Goal: Information Seeking & Learning: Compare options

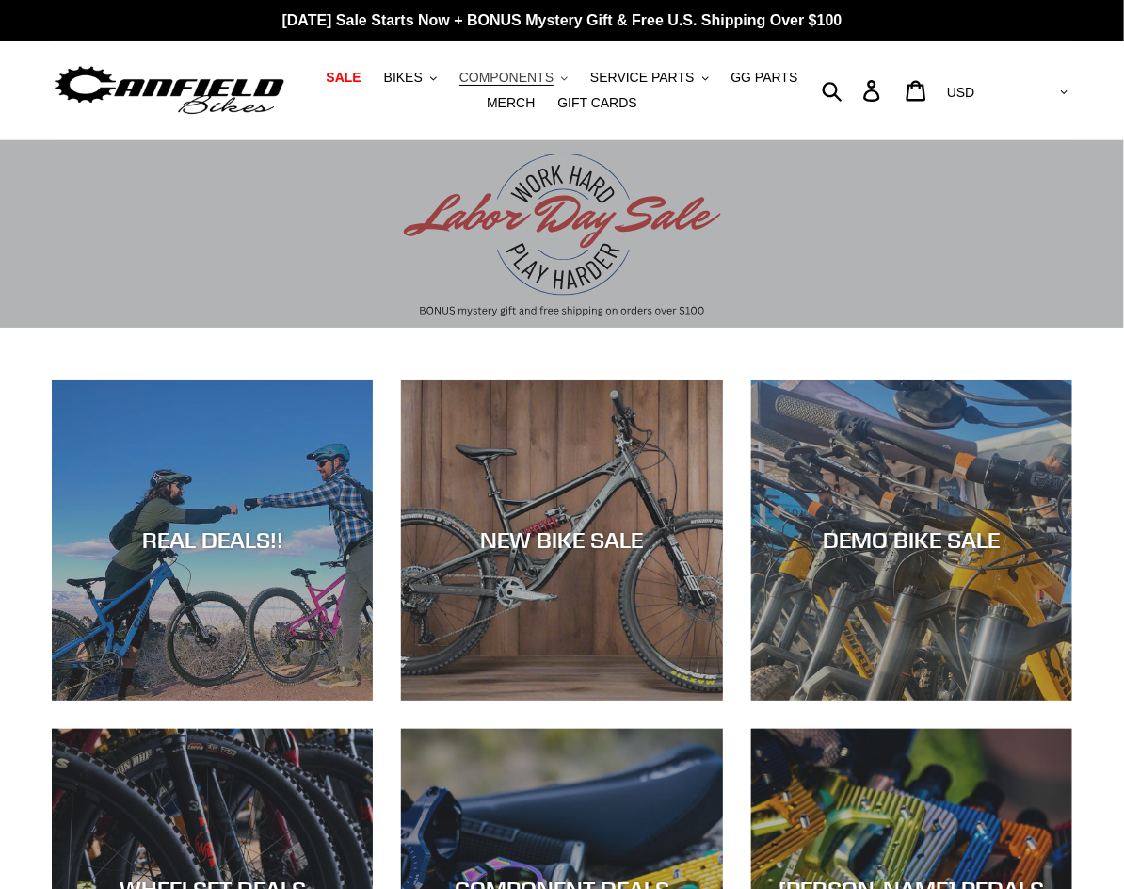
click at [506, 78] on span "COMPONENTS" at bounding box center [507, 78] width 94 height 16
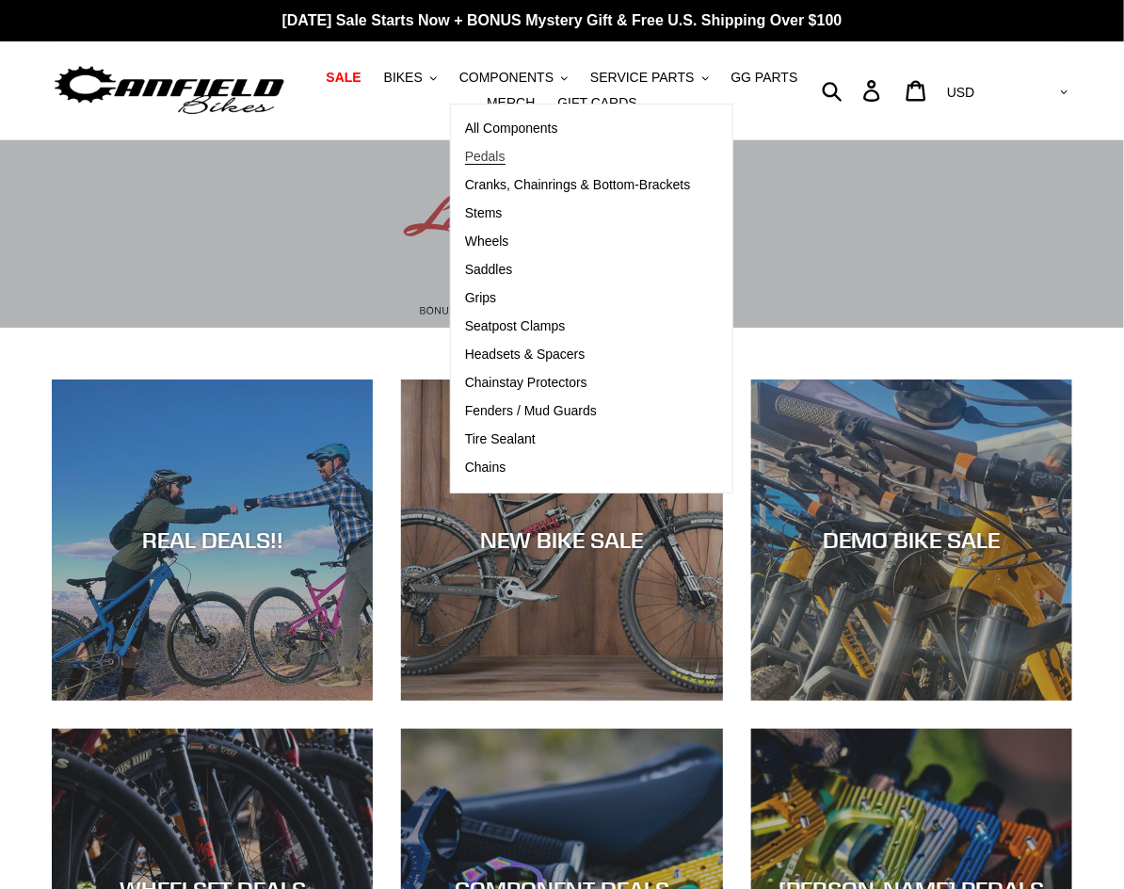
click at [497, 161] on span "Pedals" at bounding box center [485, 157] width 40 height 16
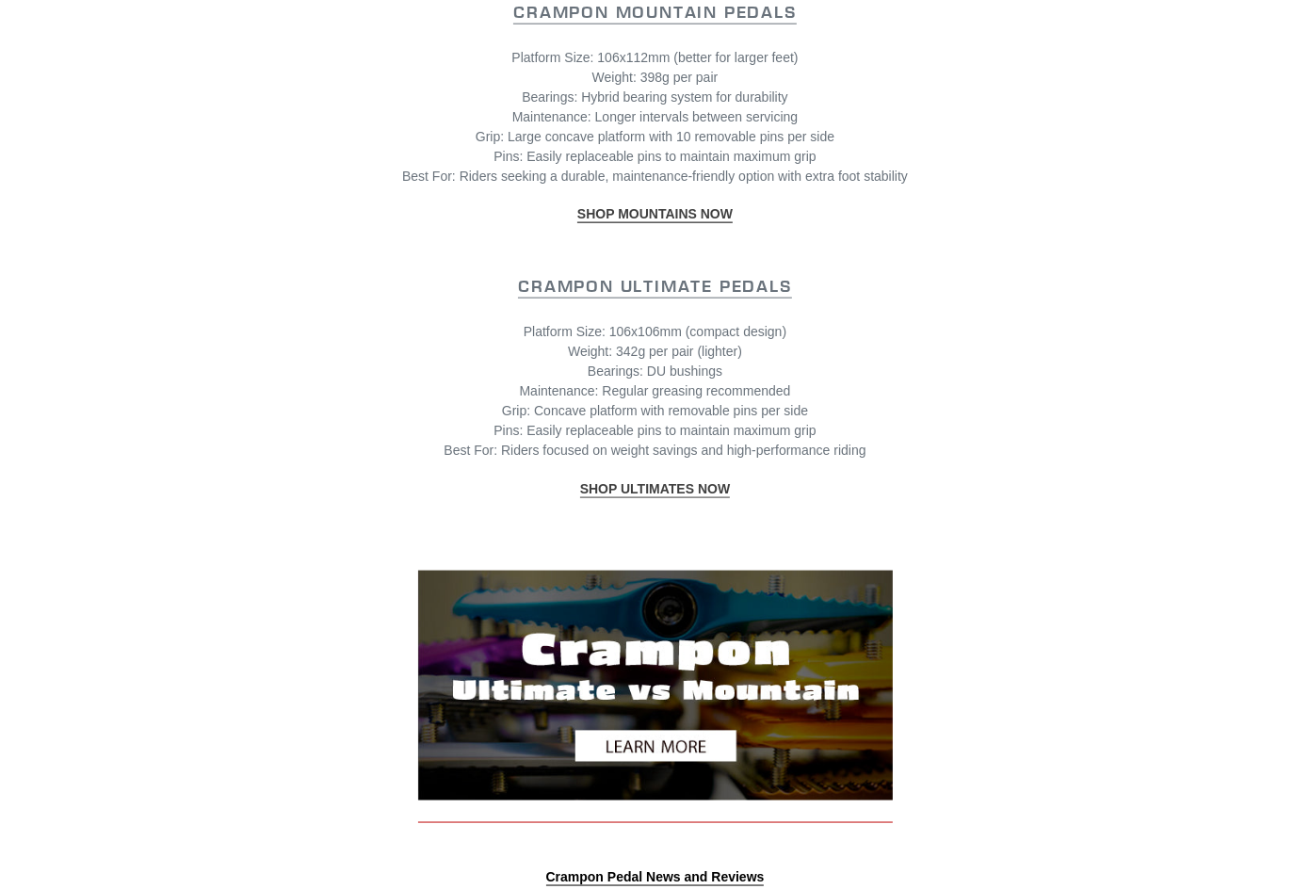
scroll to position [2350, 0]
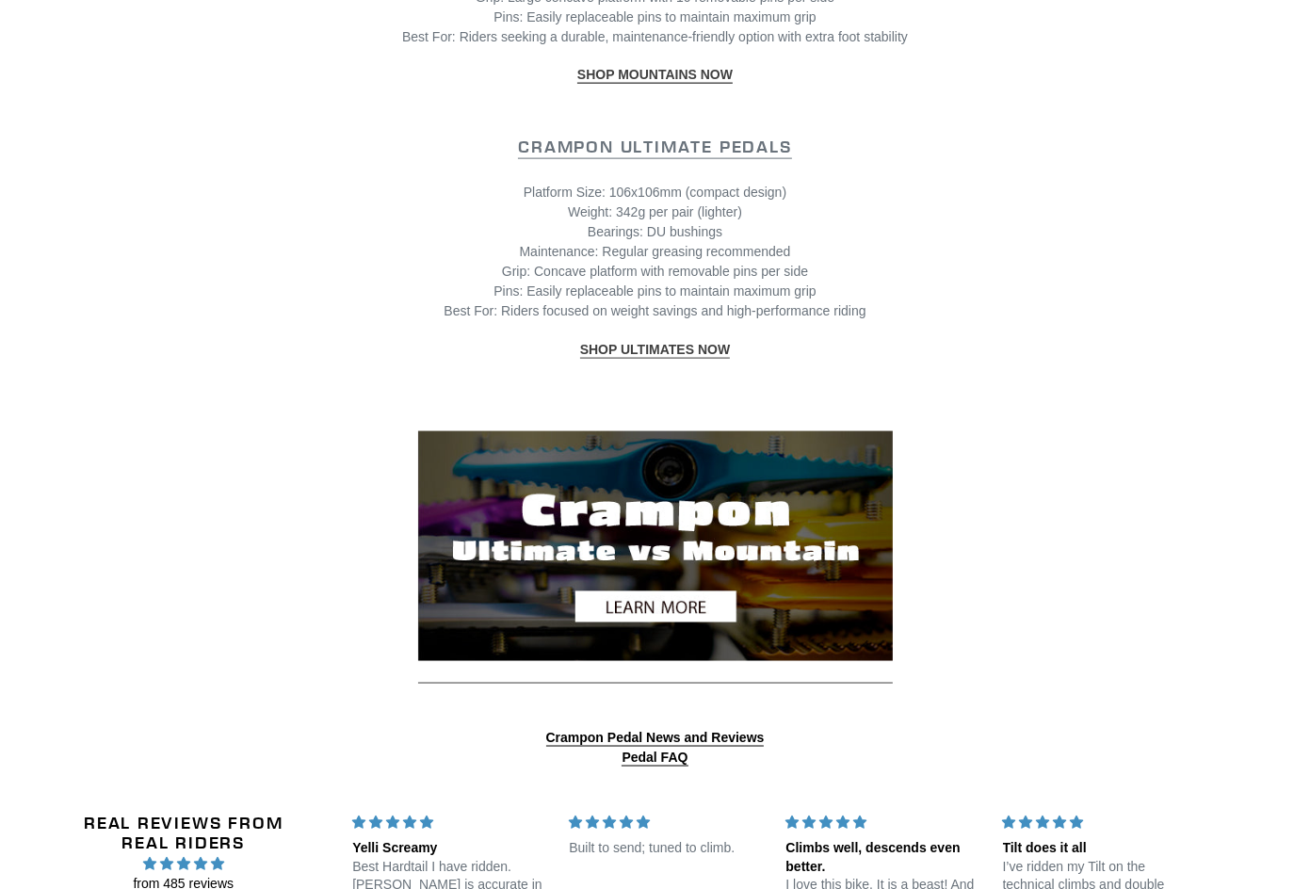
click at [735, 610] on img at bounding box center [655, 546] width 475 height 230
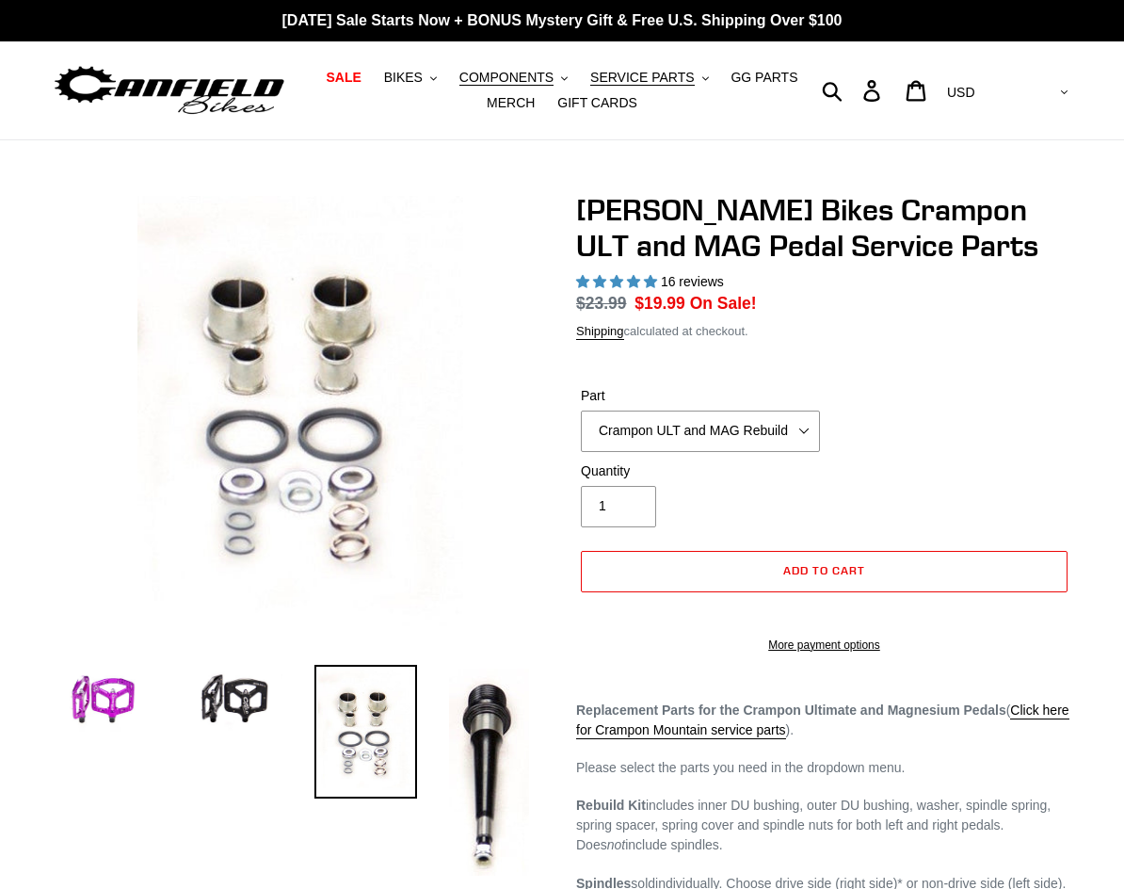
select select "highest-rating"
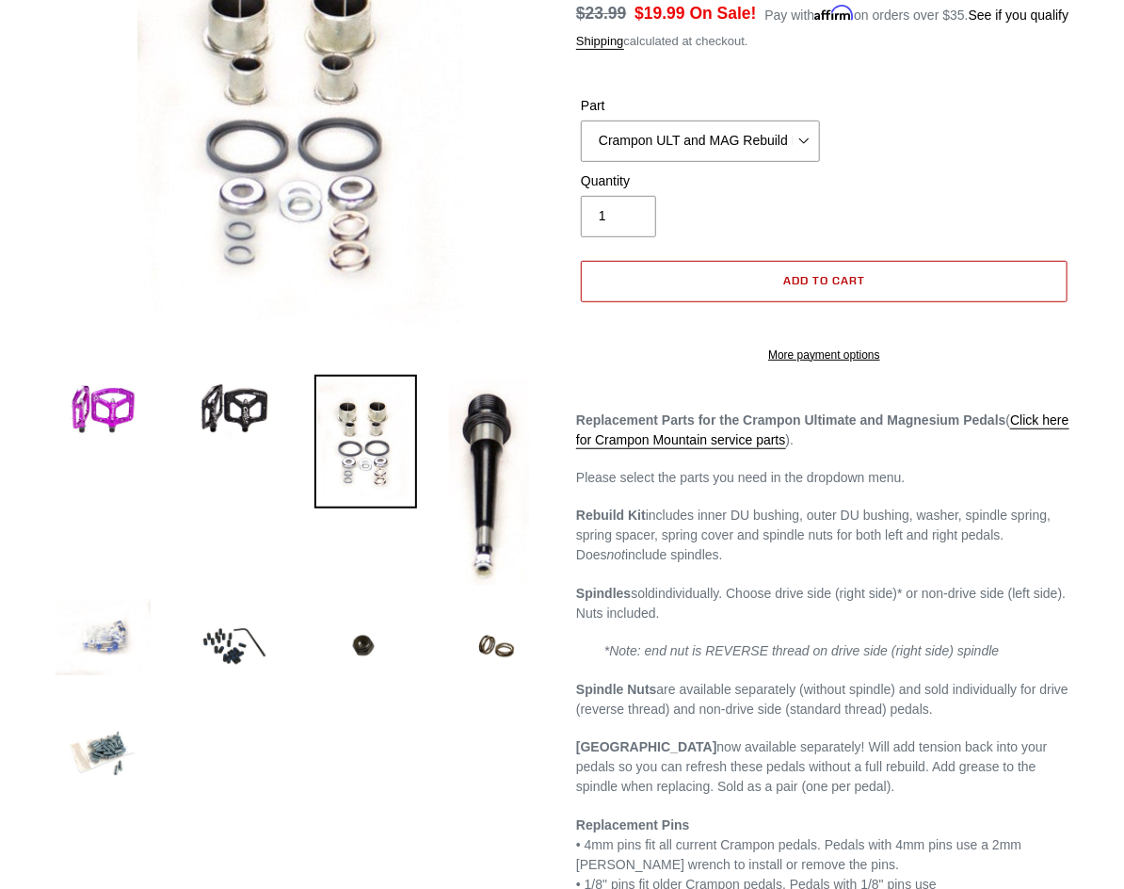
scroll to position [362, 0]
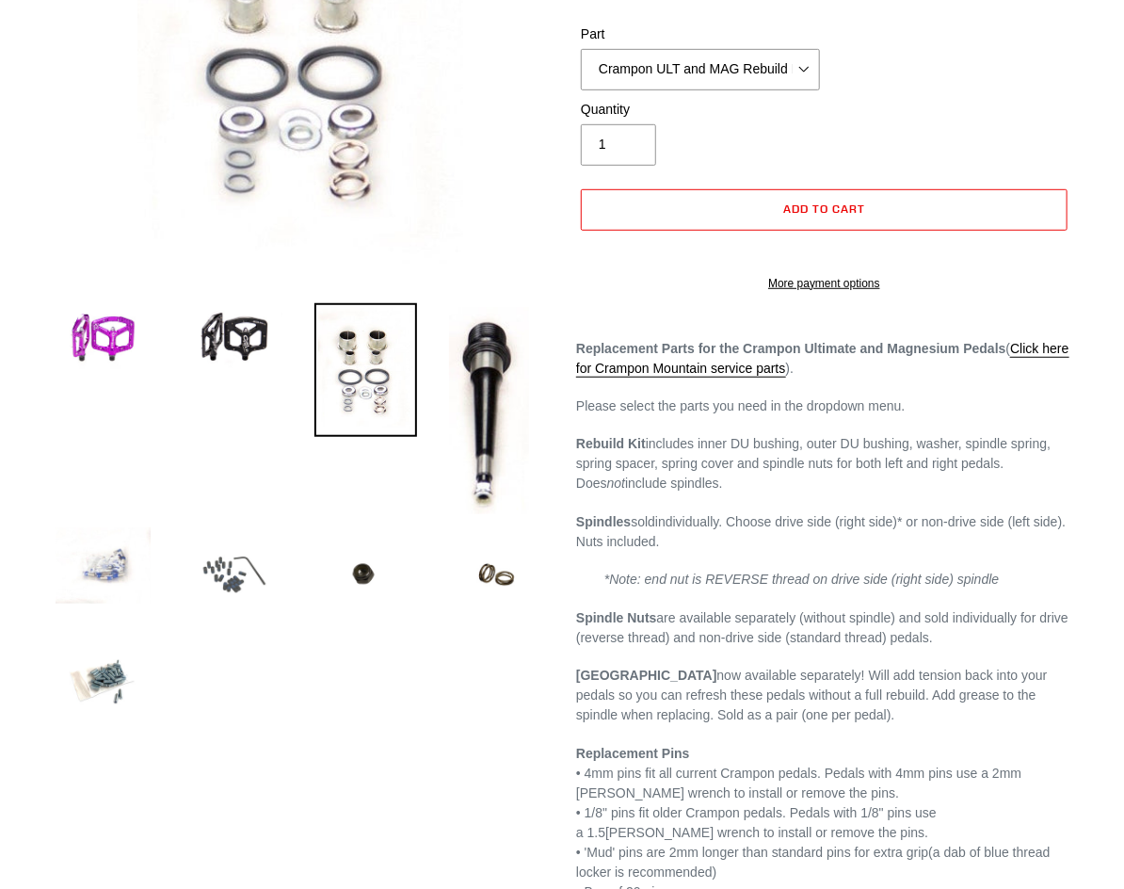
click at [221, 573] on img at bounding box center [234, 575] width 103 height 103
select select "Crampon ULT and MAG 4mm x 8mm Pin Kit -Stealth (20)"
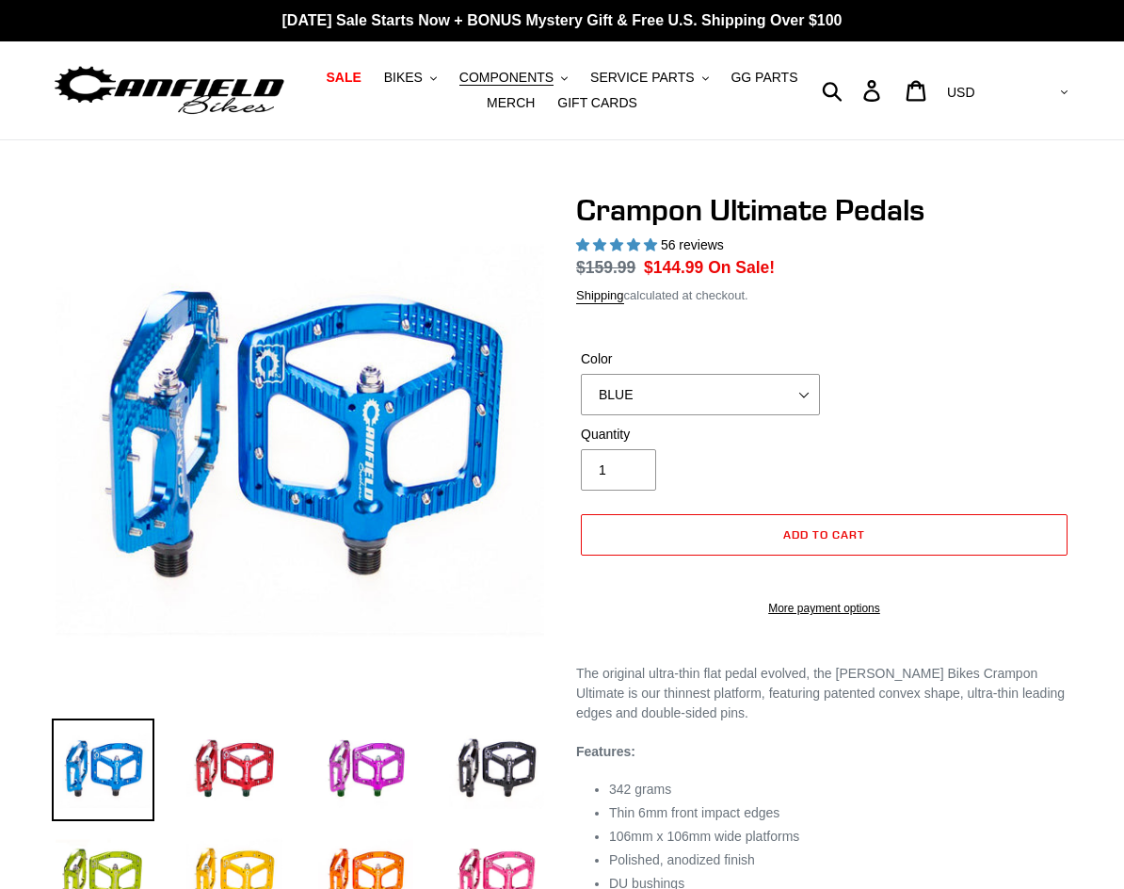
select select "highest-rating"
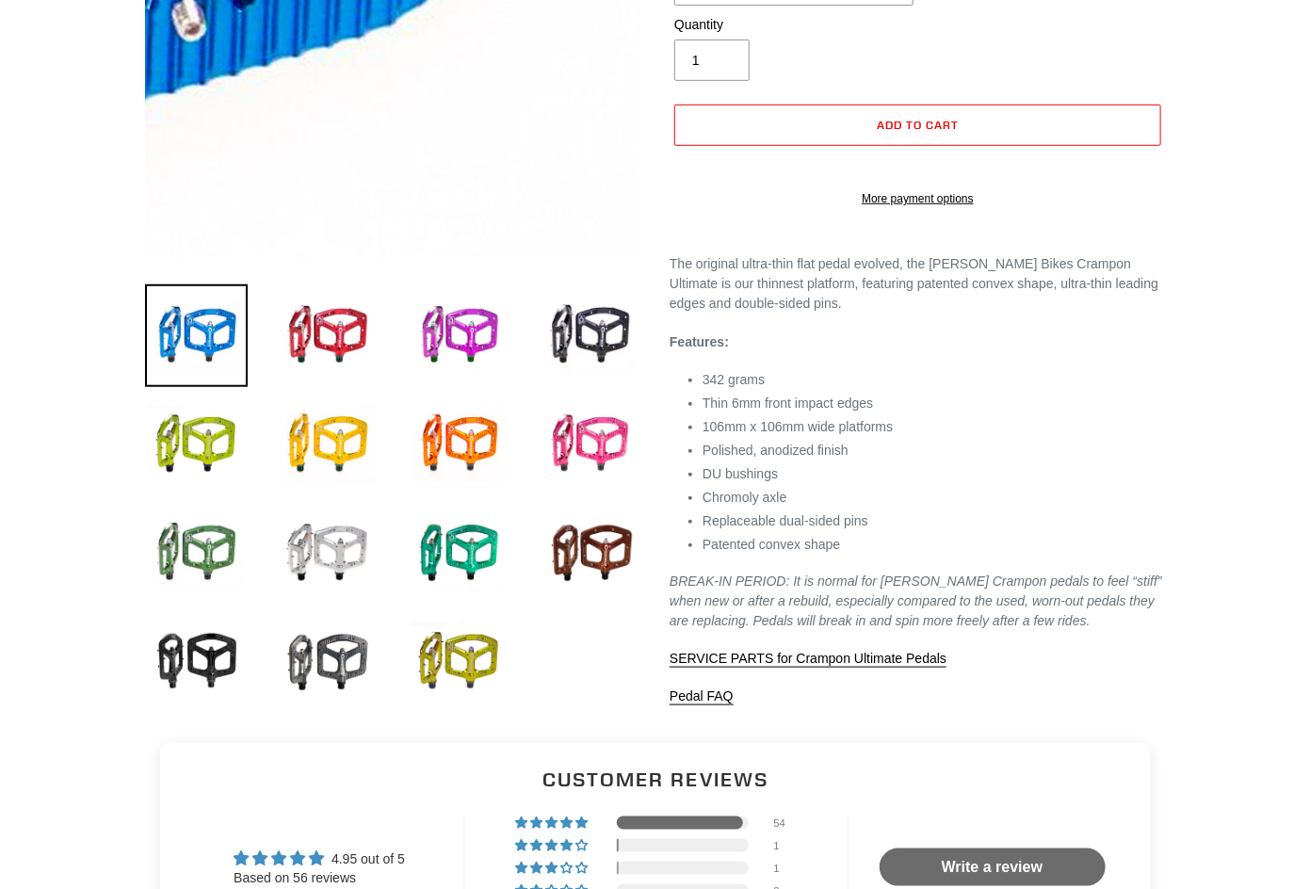
scroll to position [452, 0]
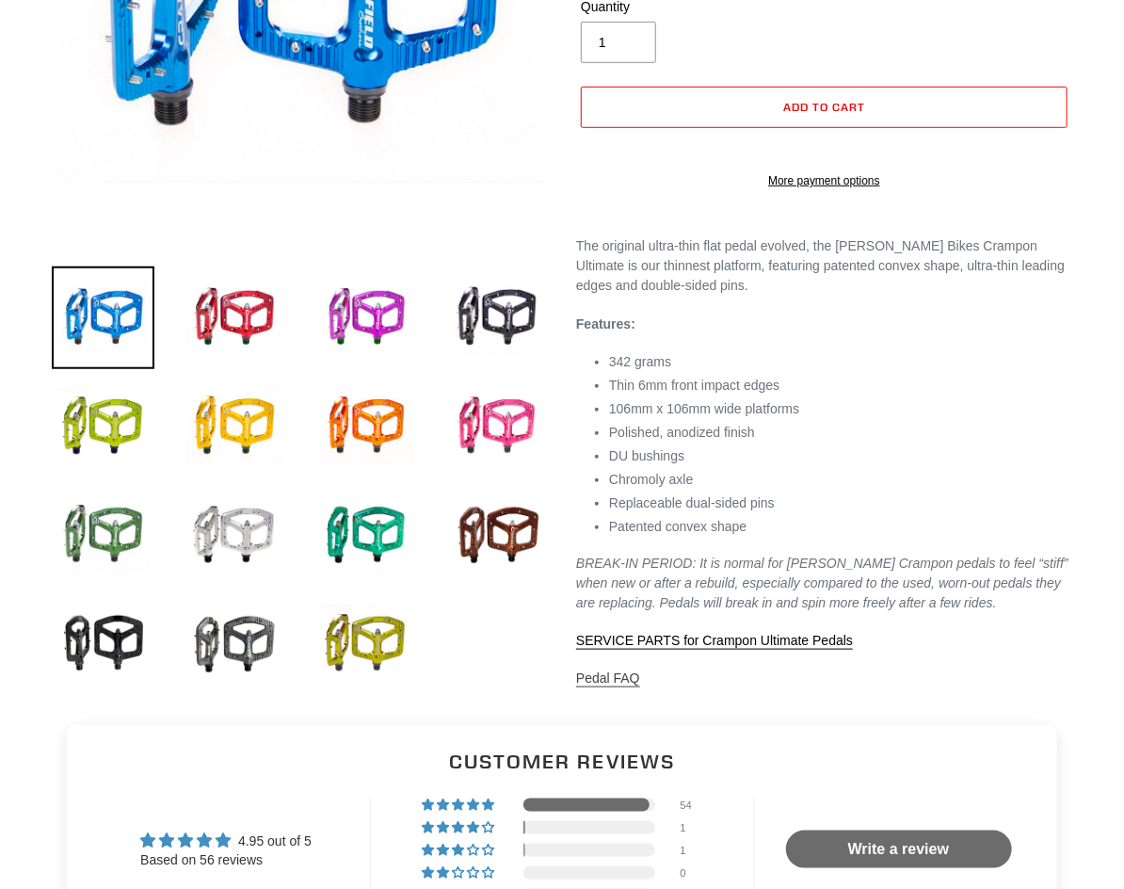
click at [614, 687] on link "Pedal FAQ" at bounding box center [608, 678] width 64 height 17
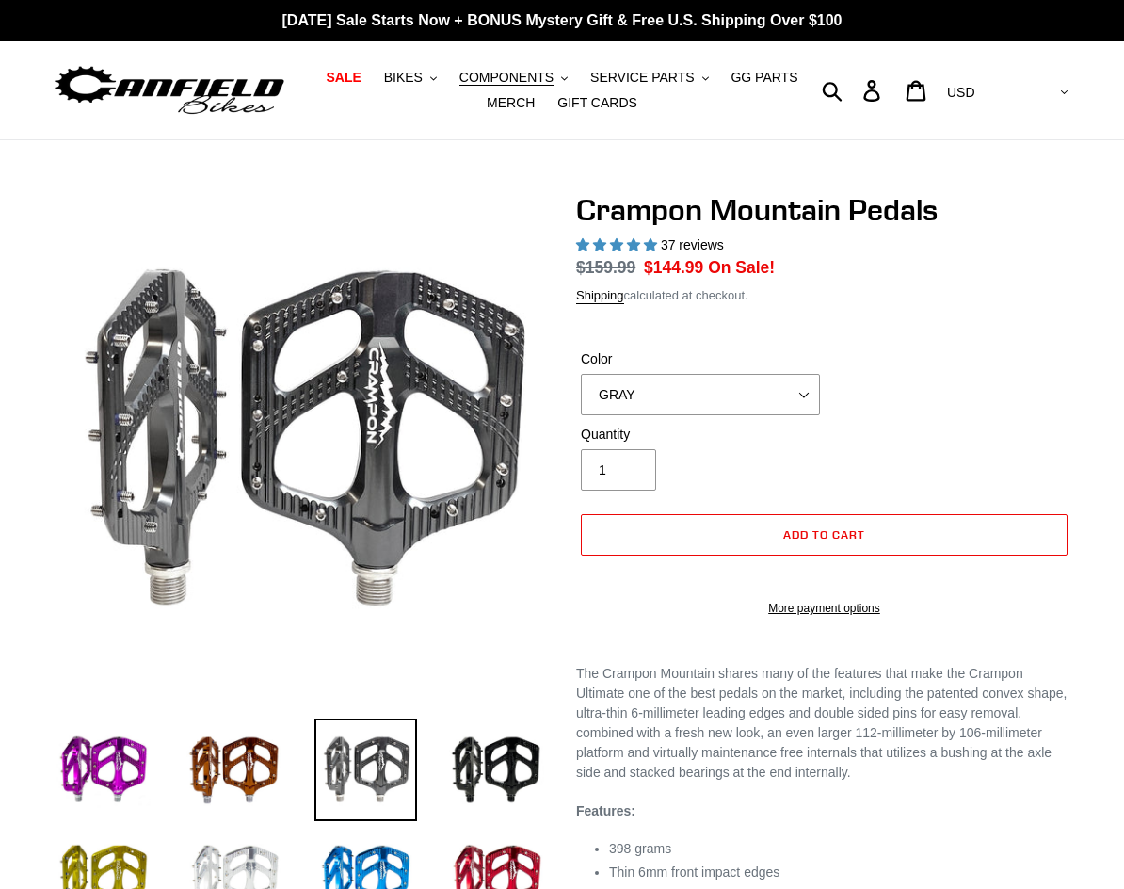
select select "highest-rating"
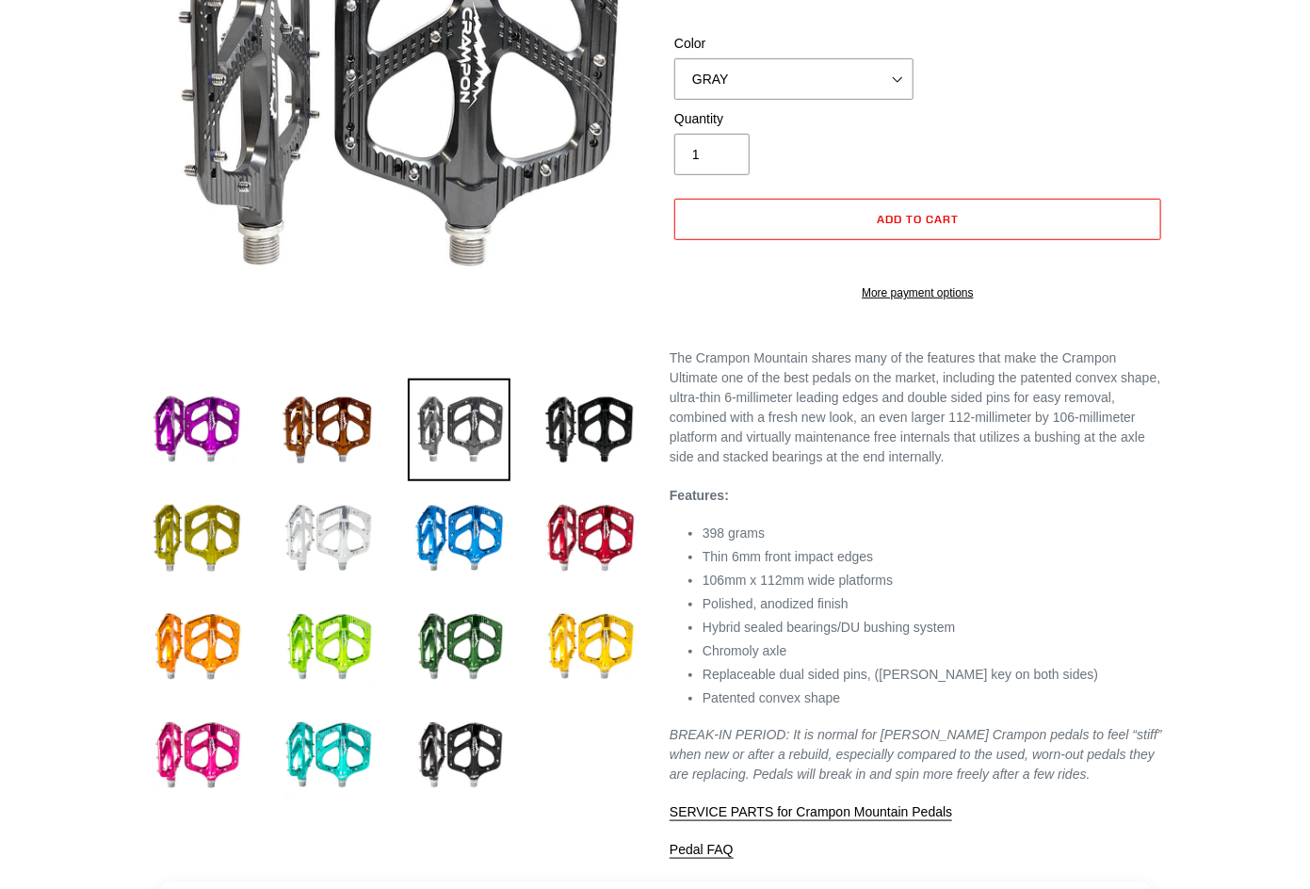
scroll to position [452, 0]
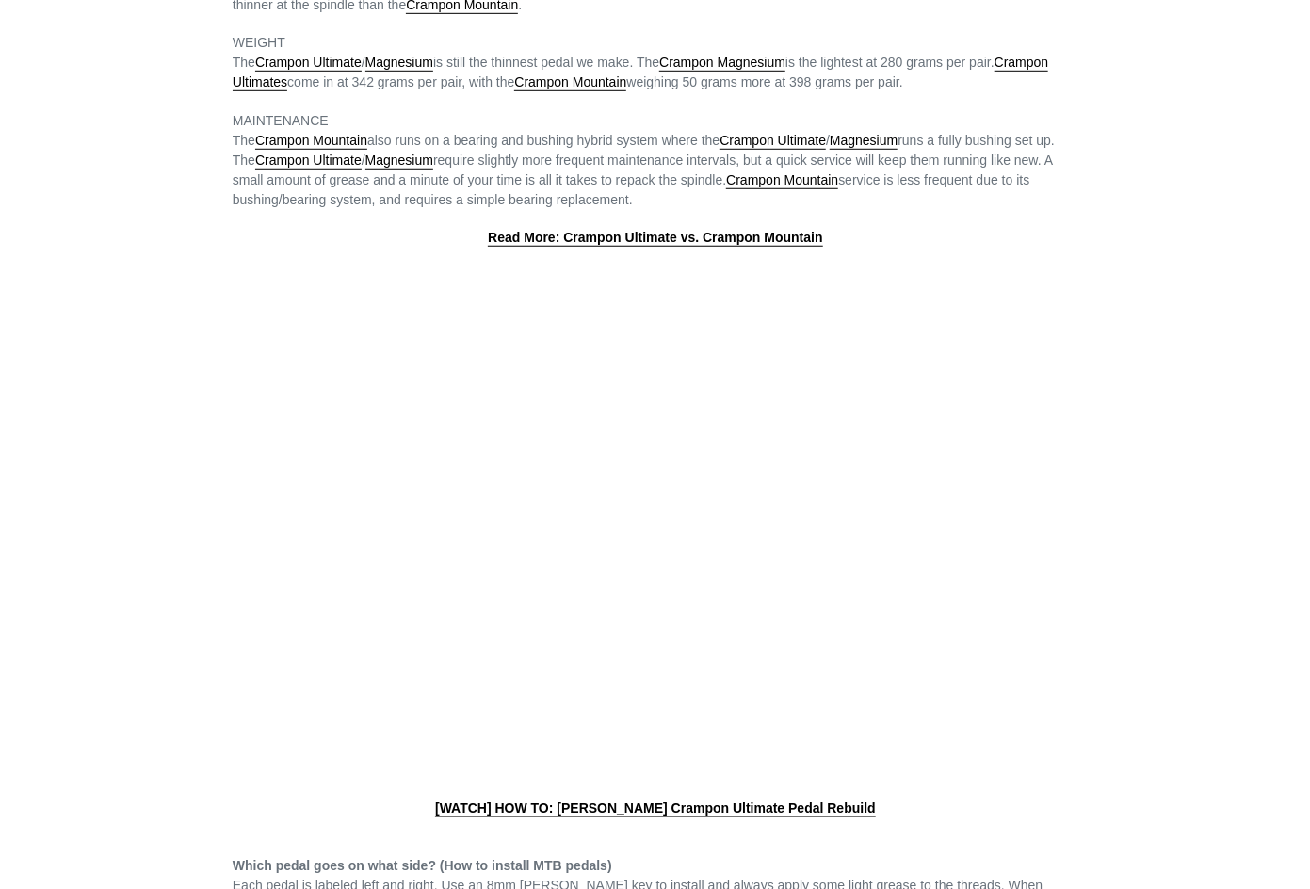
scroll to position [573, 0]
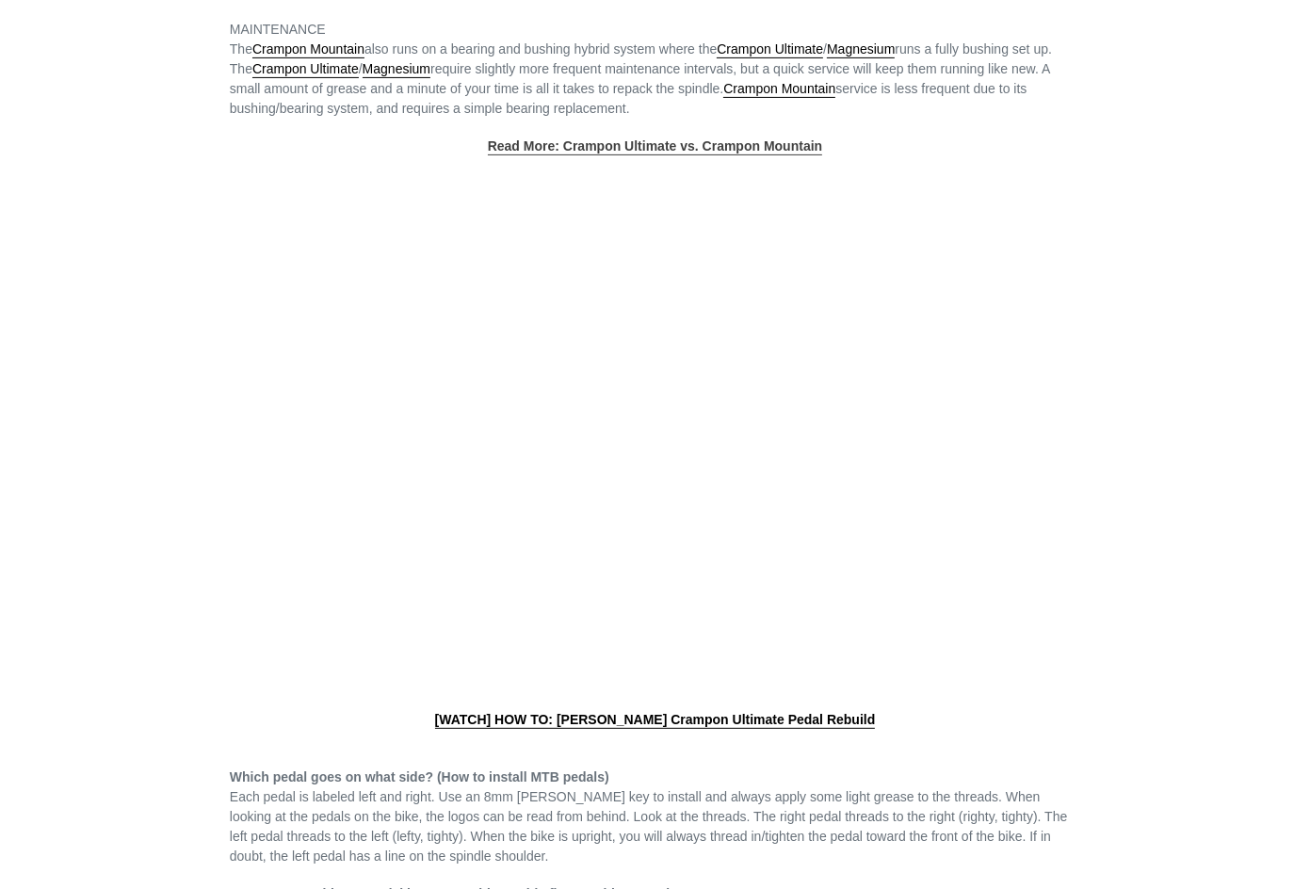
click at [762, 149] on link "Read More: Crampon Ultimate vs. Crampon Mountain" at bounding box center [655, 146] width 334 height 17
